Goal: Task Accomplishment & Management: Use online tool/utility

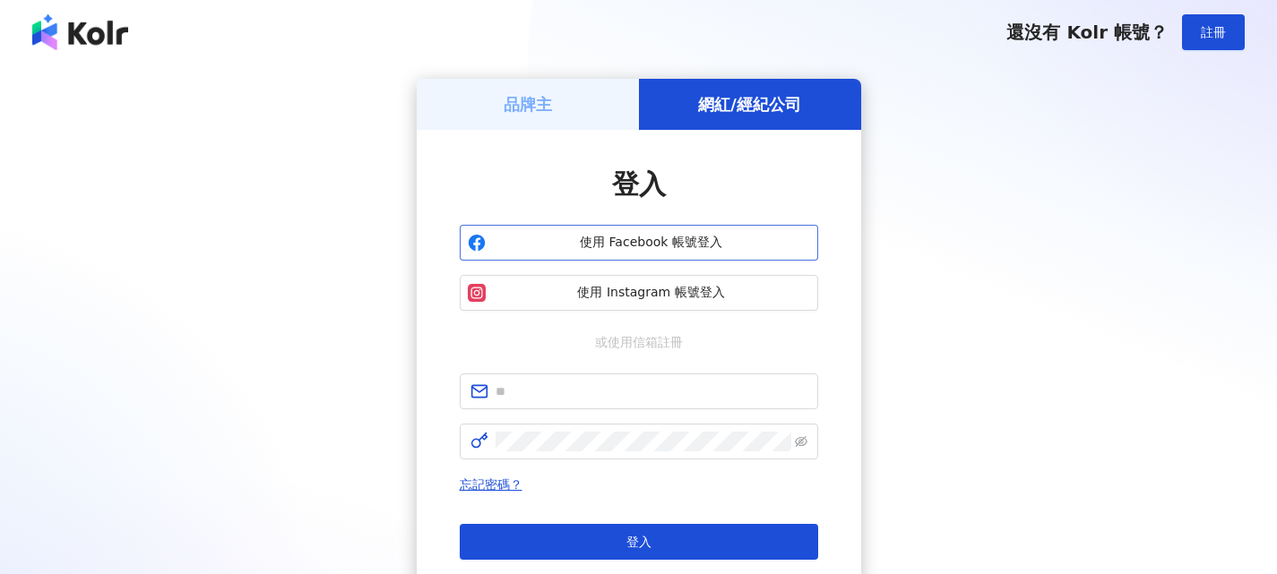
click at [647, 247] on span "使用 Facebook 帳號登入" at bounding box center [651, 243] width 317 height 18
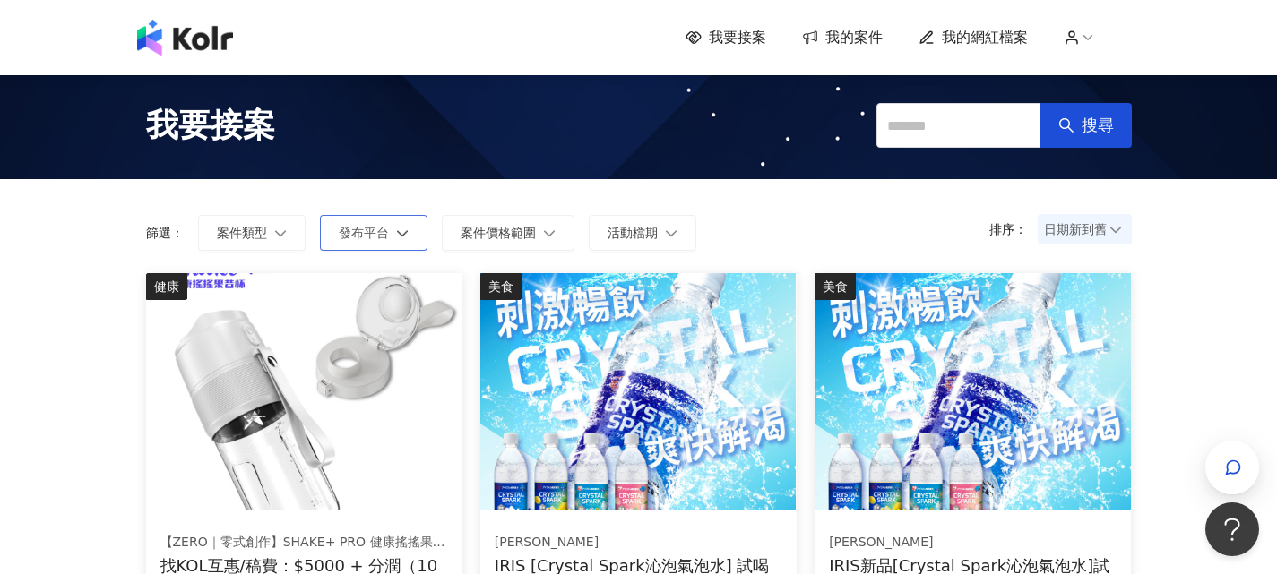
click at [377, 227] on span "發布平台" at bounding box center [364, 233] width 50 height 14
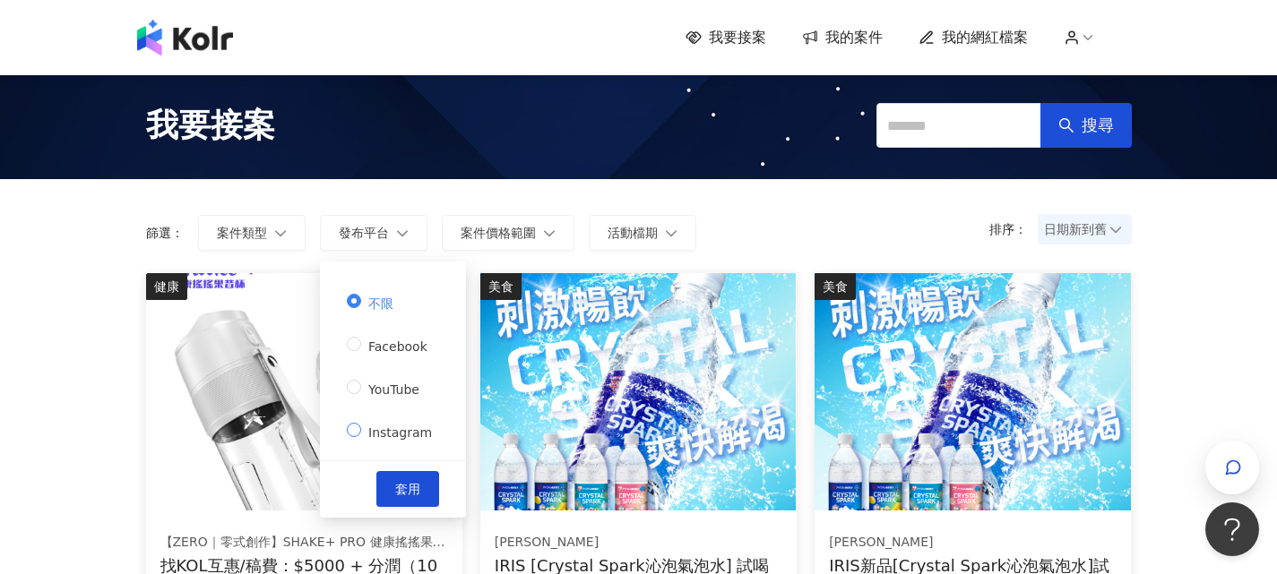
click at [378, 437] on span "Instagram" at bounding box center [400, 433] width 78 height 14
click at [402, 488] on span "套用" at bounding box center [407, 489] width 25 height 14
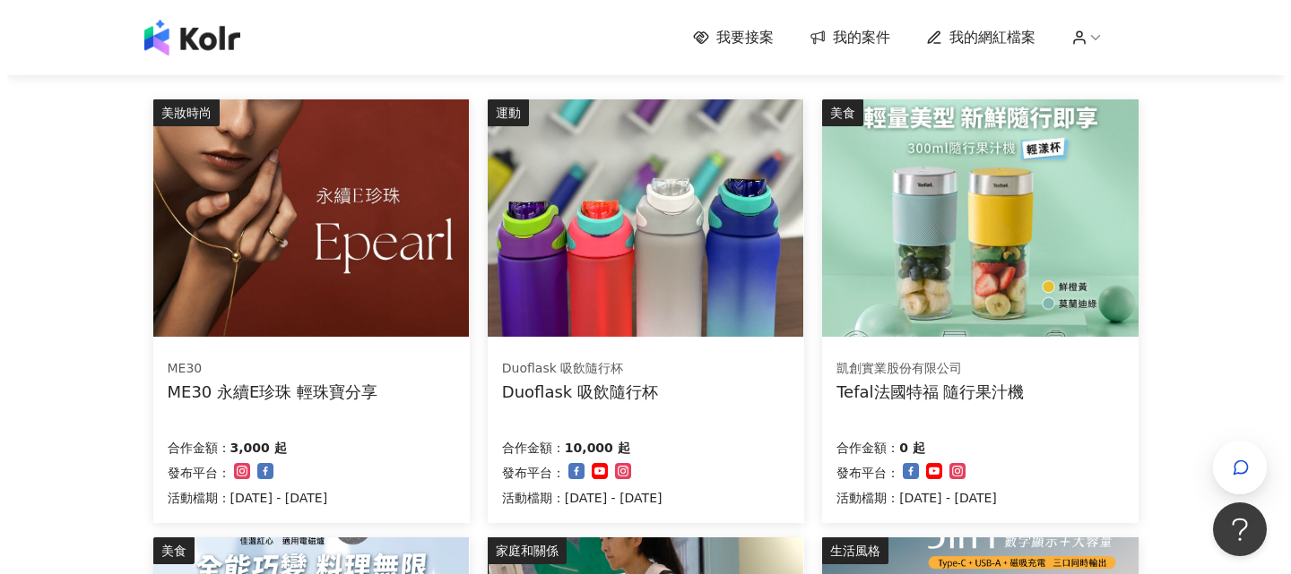
scroll to position [269, 0]
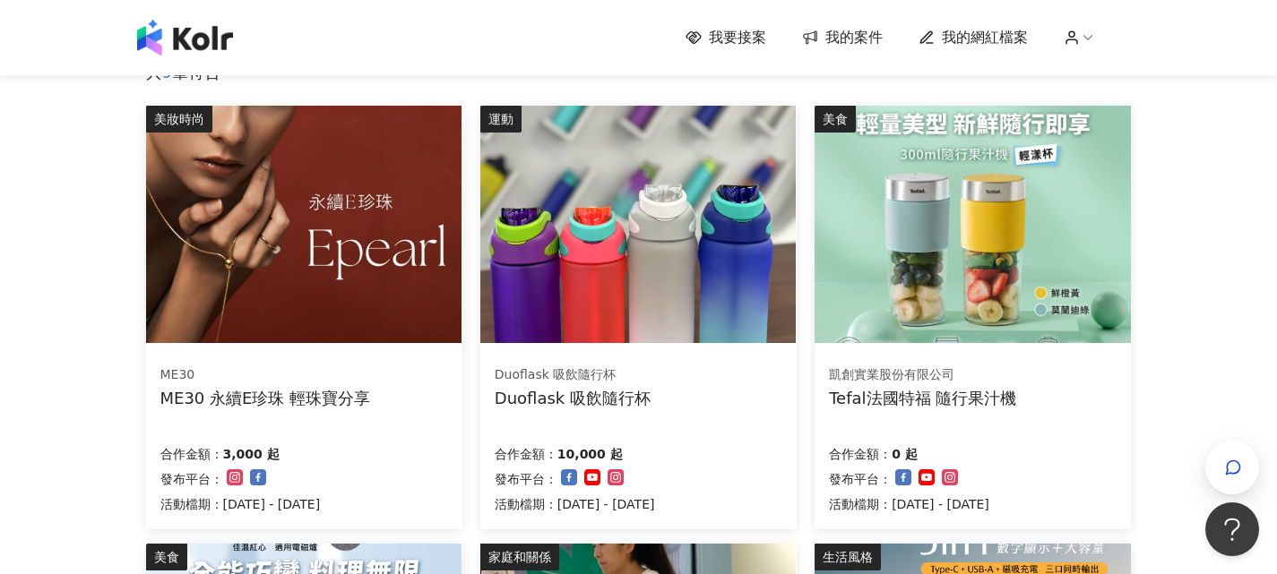
click at [627, 318] on img at bounding box center [637, 225] width 315 height 238
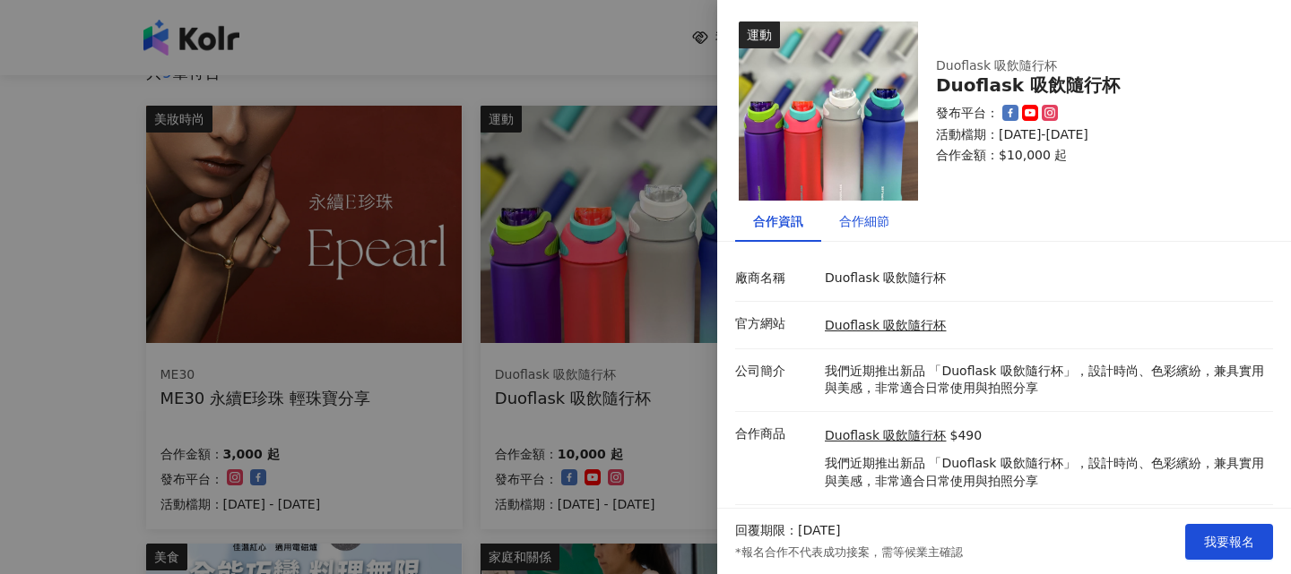
click at [867, 224] on div "合作細節" at bounding box center [864, 222] width 50 height 20
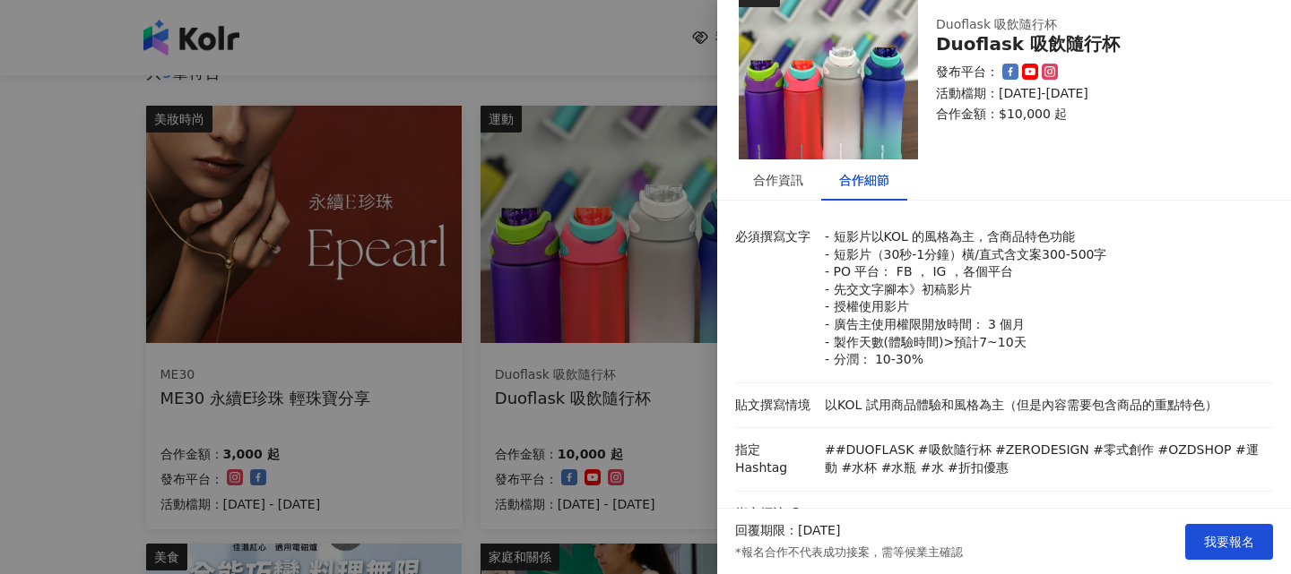
scroll to position [179, 0]
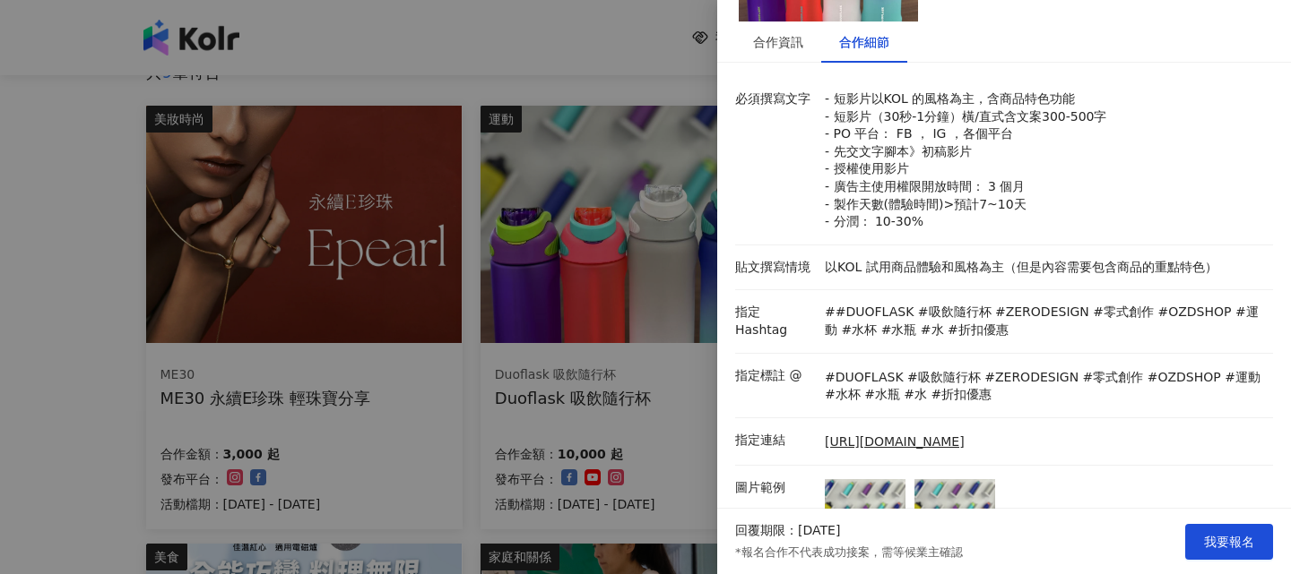
click at [661, 229] on div at bounding box center [645, 287] width 1291 height 574
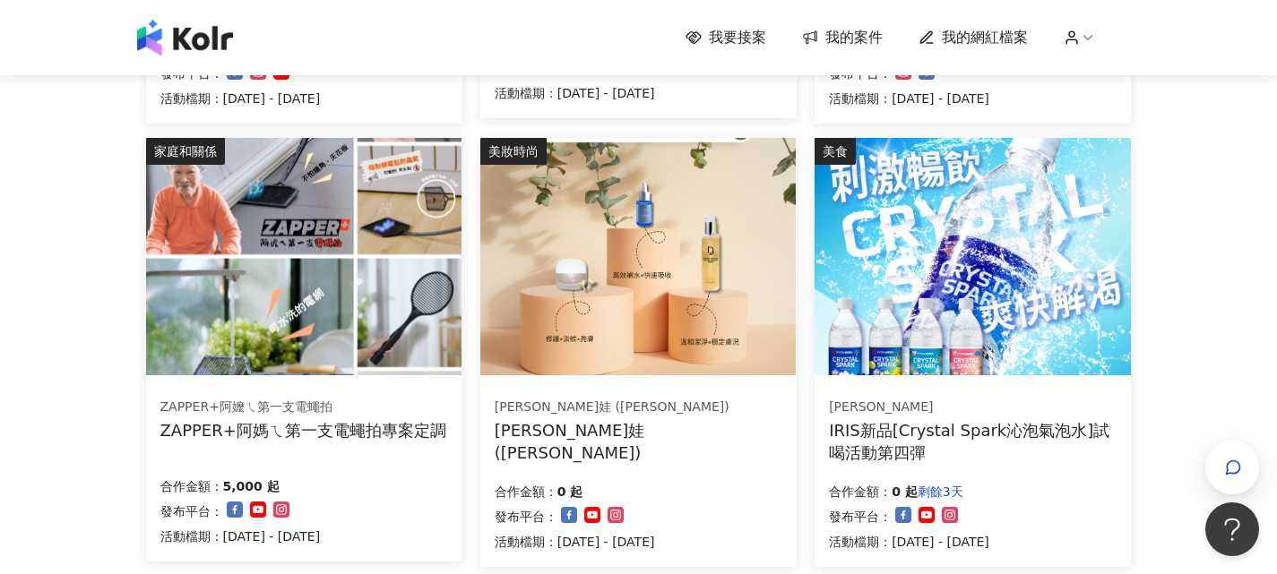
scroll to position [1165, 0]
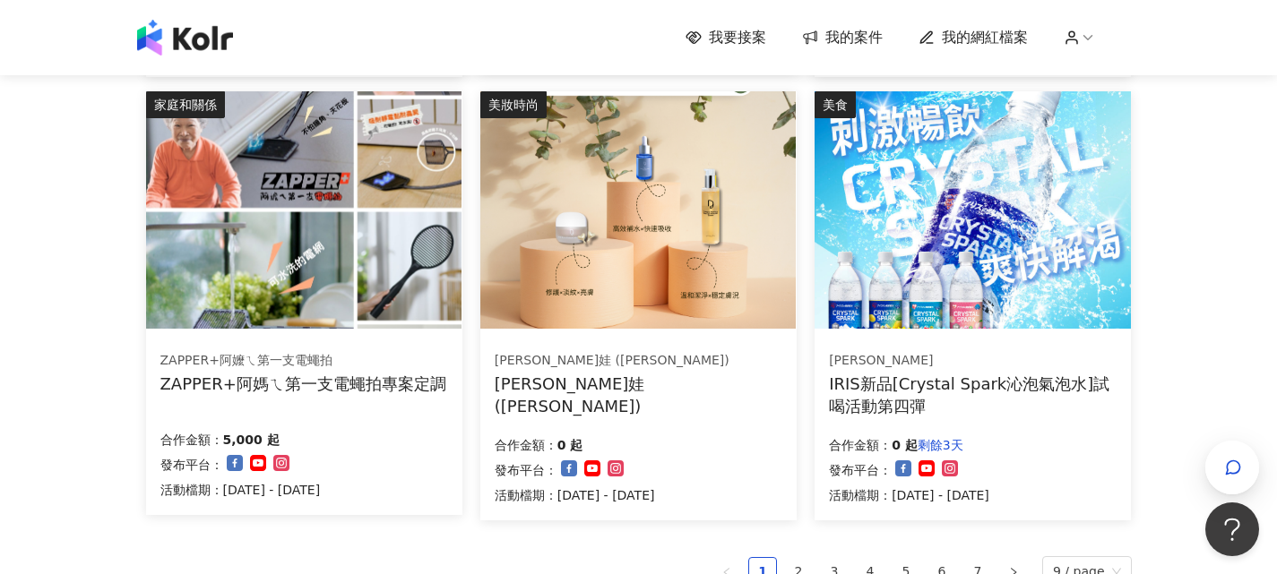
click at [436, 246] on img at bounding box center [303, 210] width 315 height 238
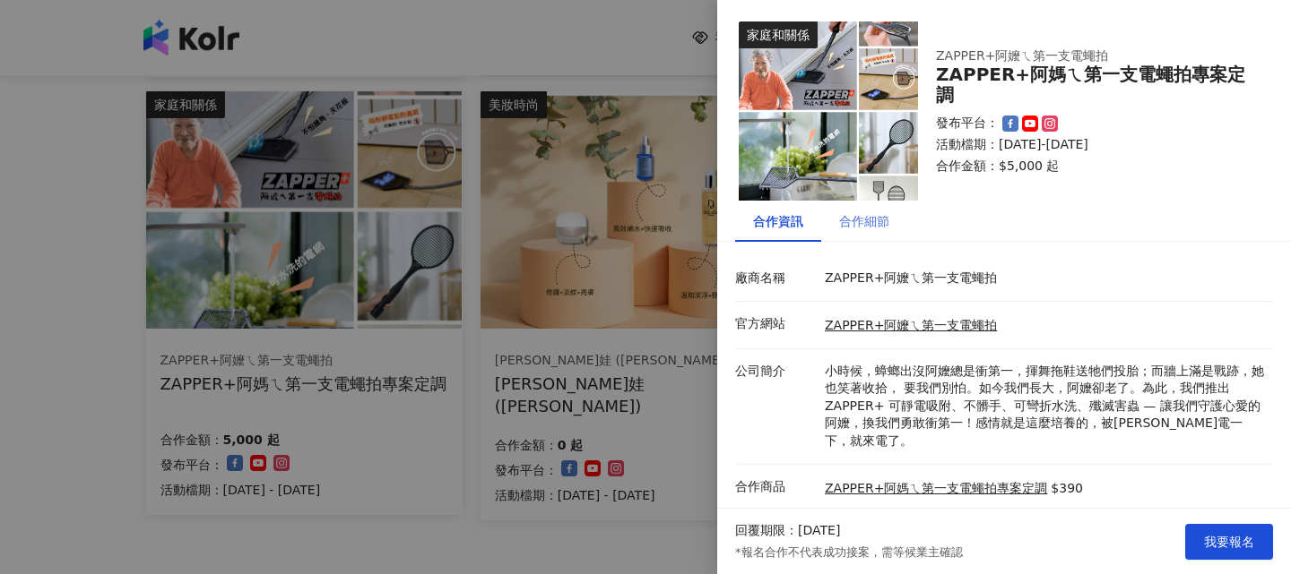
click at [897, 236] on div "合作細節" at bounding box center [864, 221] width 86 height 41
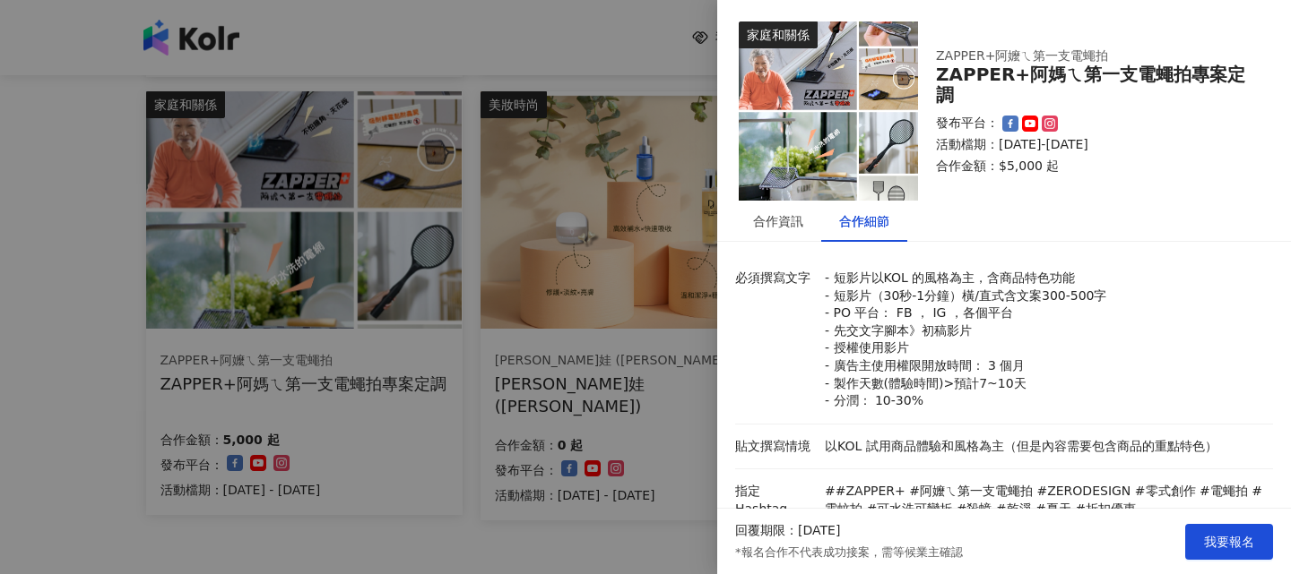
click at [556, 221] on div at bounding box center [645, 287] width 1291 height 574
